Goal: Task Accomplishment & Management: Complete application form

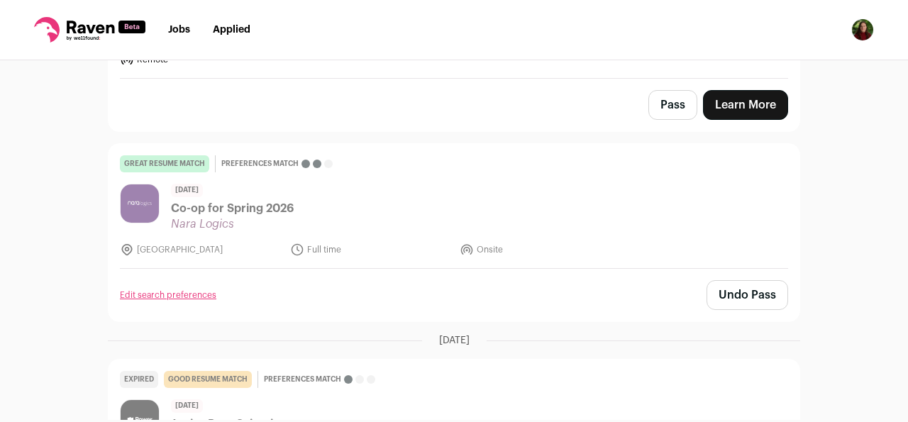
scroll to position [270, 0]
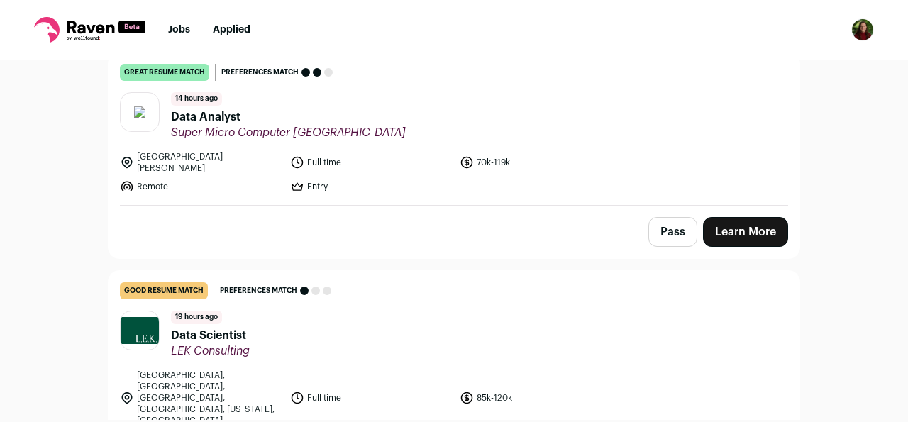
scroll to position [153, 0]
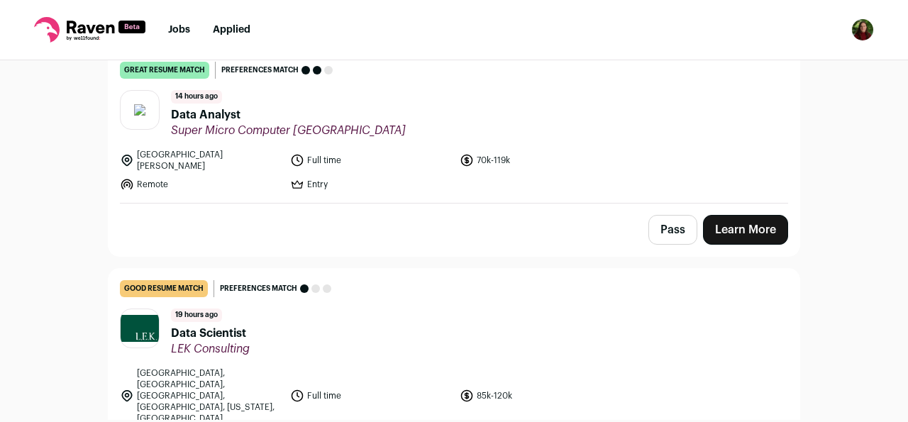
click at [731, 219] on link "Learn More" at bounding box center [745, 230] width 85 height 30
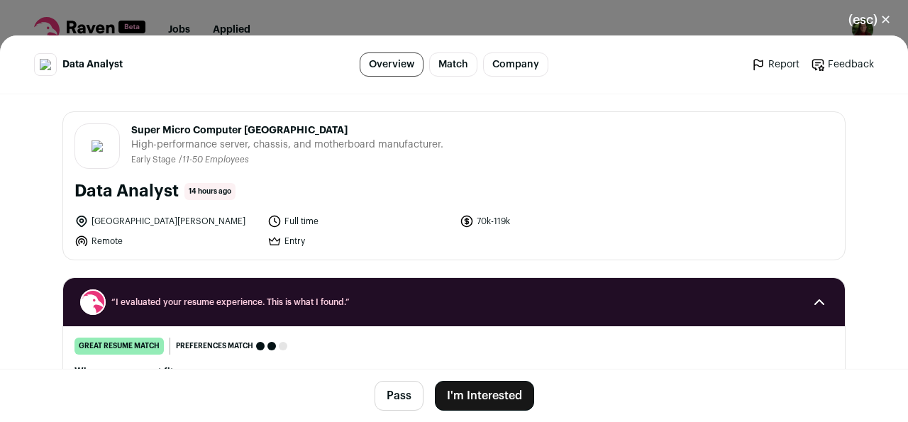
scroll to position [168, 0]
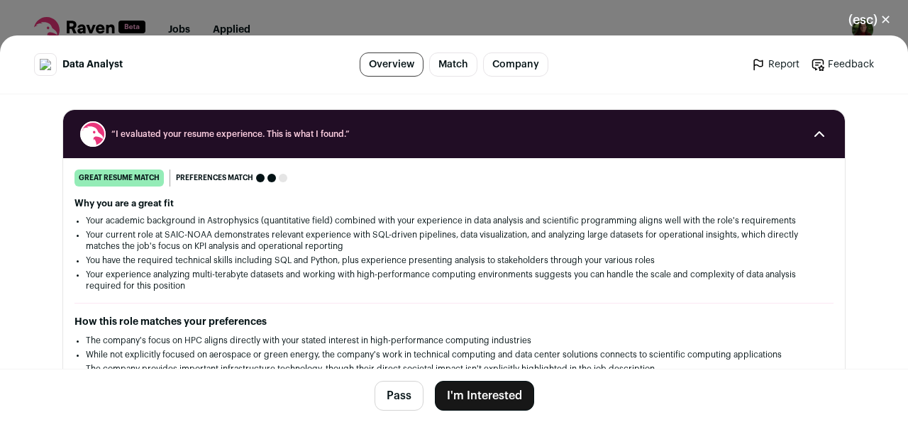
click at [478, 401] on button "I'm Interested" at bounding box center [484, 396] width 99 height 30
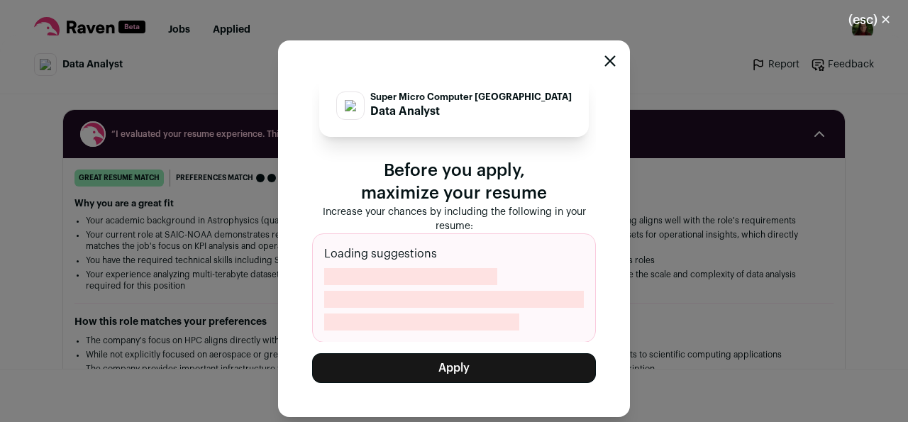
click at [451, 370] on button "Apply" at bounding box center [454, 368] width 284 height 30
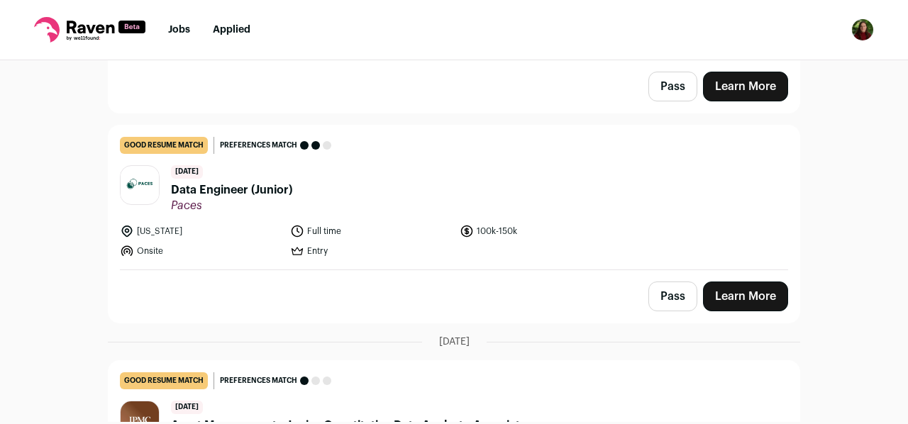
scroll to position [3332, 0]
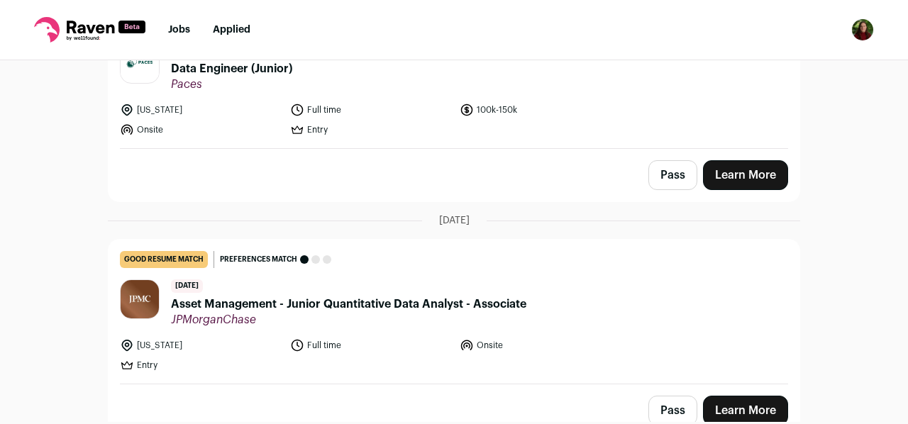
click at [235, 243] on link "good resume match You meet the must-have requirements but are missing some nice…" at bounding box center [454, 312] width 691 height 144
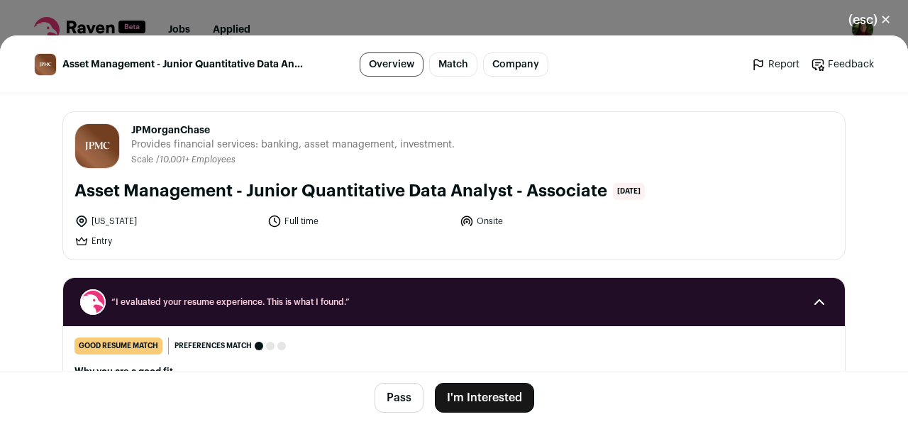
click at [477, 397] on button "I'm Interested" at bounding box center [484, 398] width 99 height 30
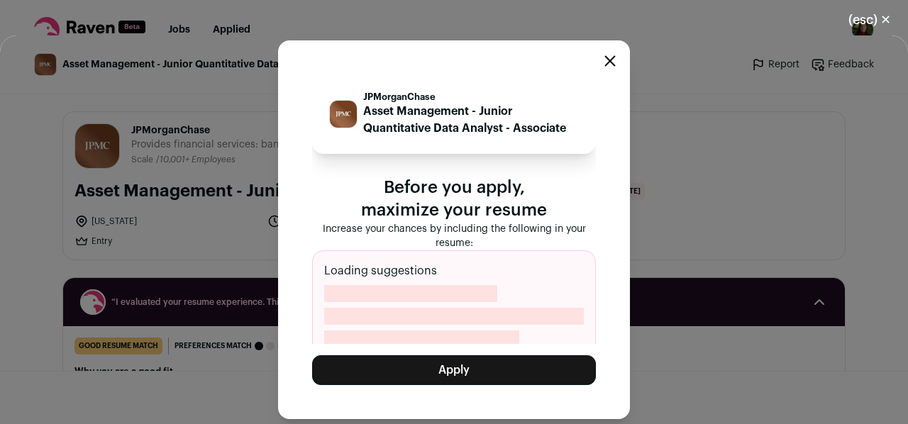
click at [391, 372] on button "Apply" at bounding box center [454, 370] width 284 height 30
